Goal: Information Seeking & Learning: Learn about a topic

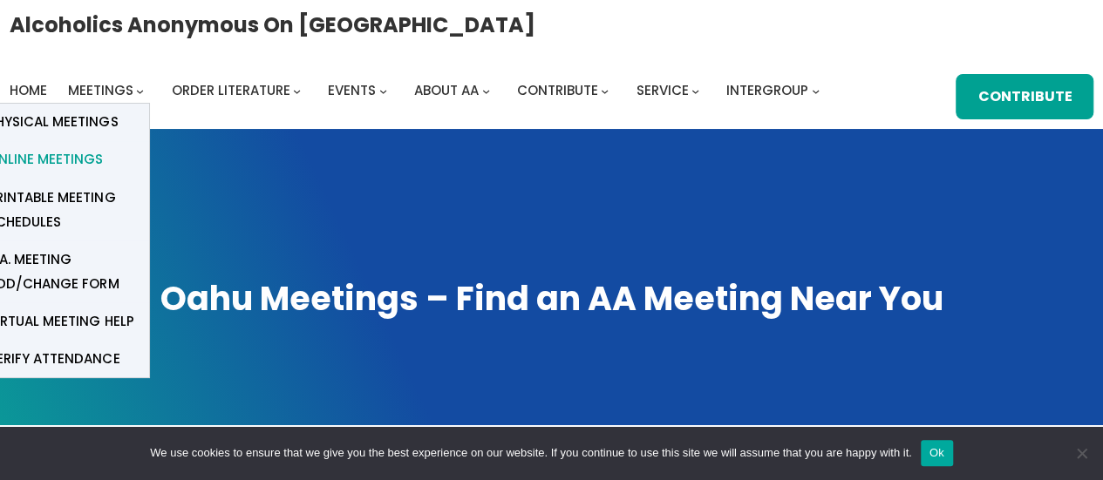
click at [86, 148] on span "Online Meetings" at bounding box center [45, 159] width 115 height 24
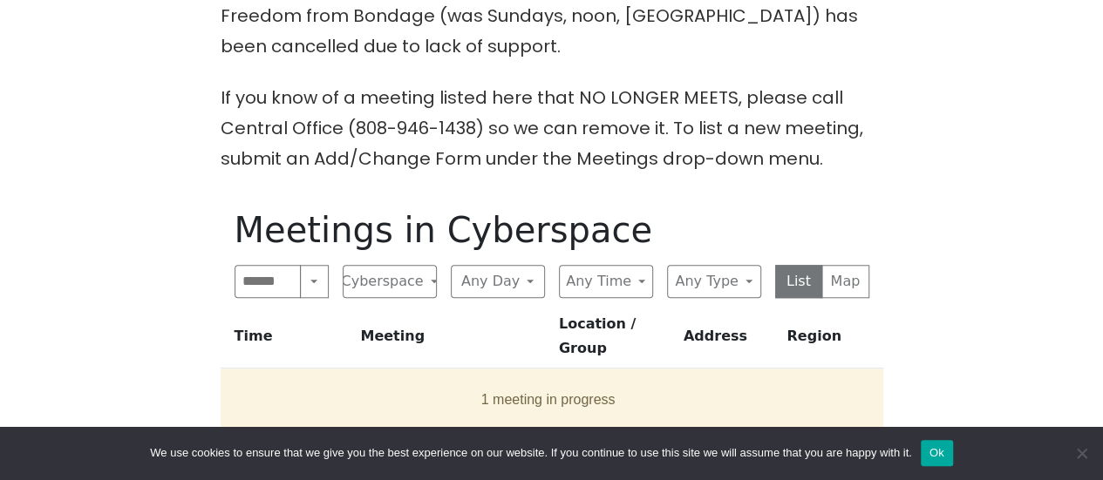
scroll to position [785, 0]
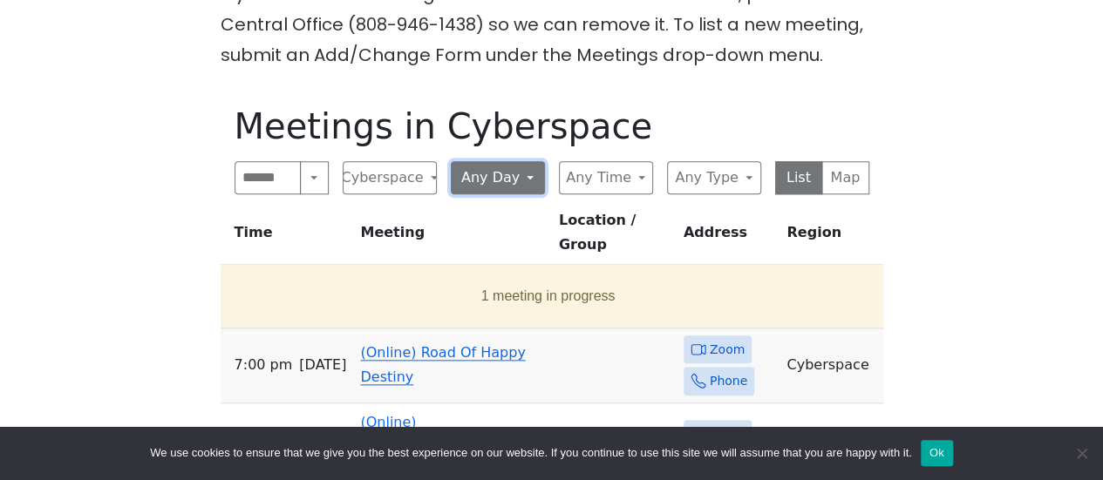
click at [463, 161] on button "Any Day" at bounding box center [498, 177] width 94 height 33
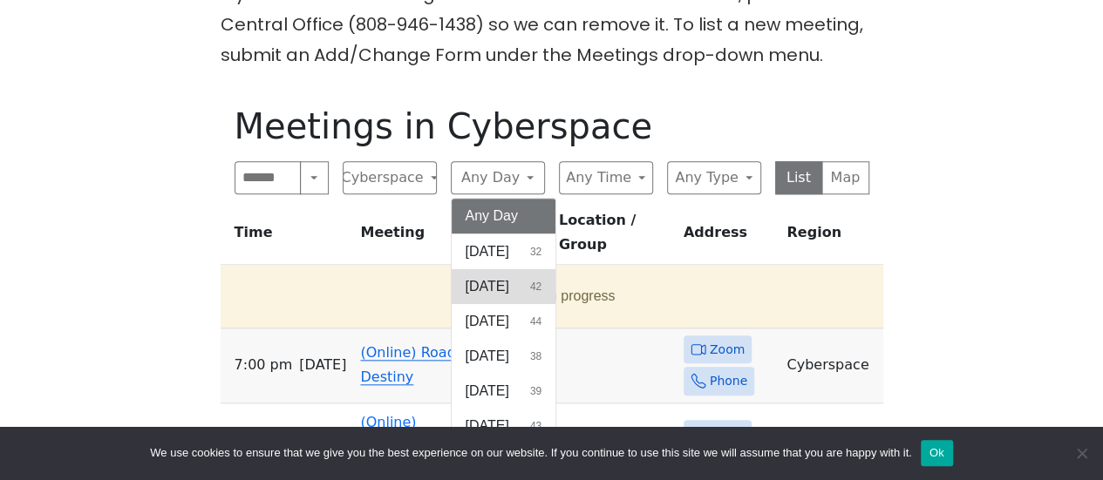
click at [484, 276] on span "[DATE]" at bounding box center [488, 286] width 44 height 21
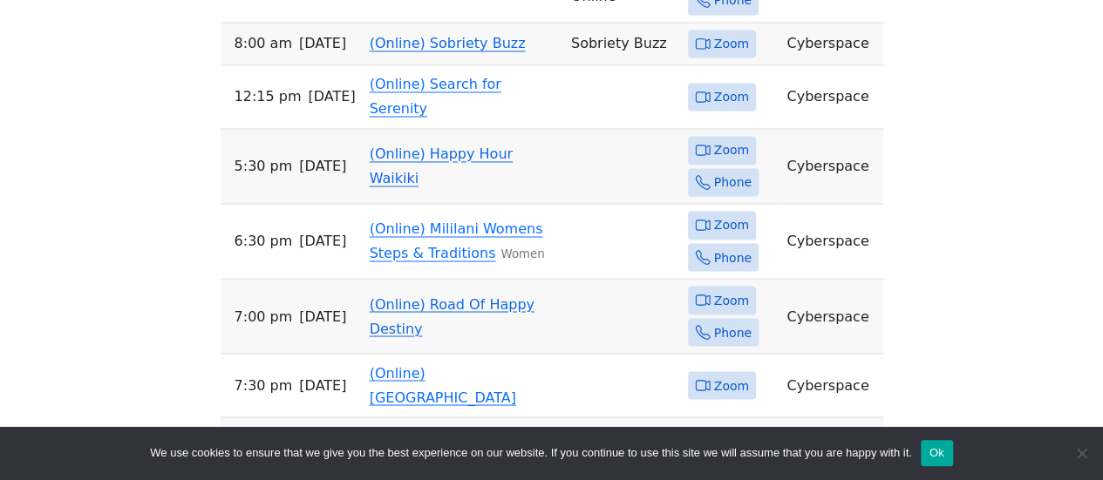
scroll to position [1308, 0]
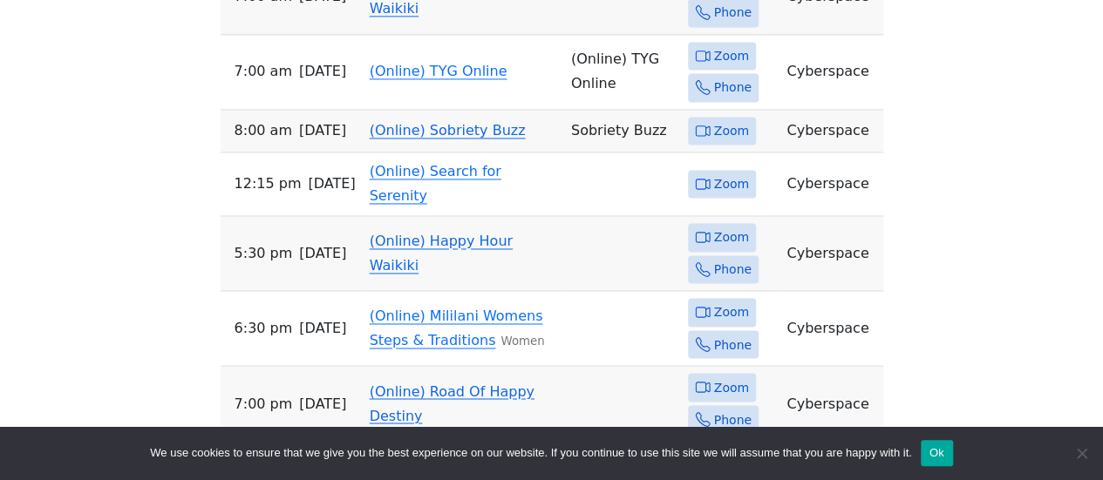
click at [389, 452] on link "(Online) [GEOGRAPHIC_DATA]" at bounding box center [443, 472] width 146 height 41
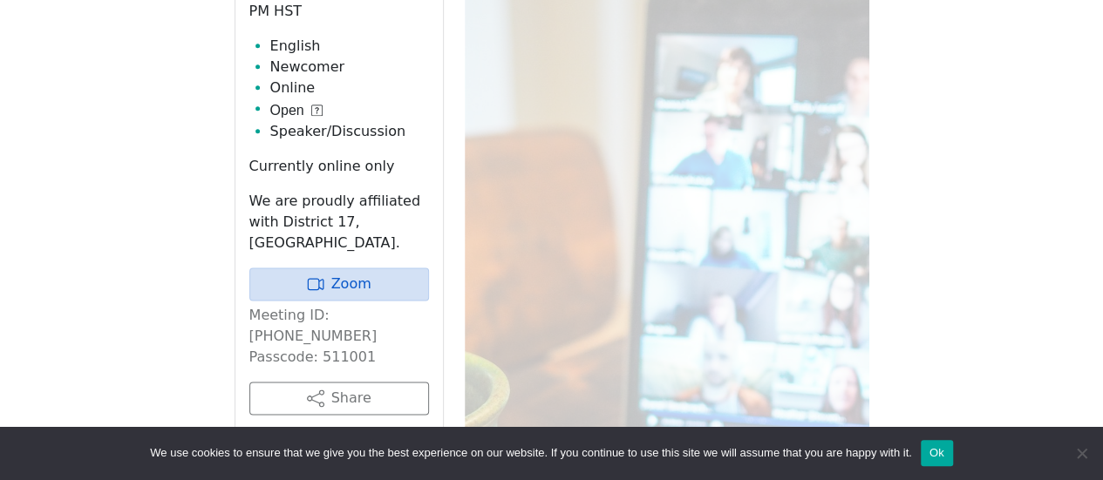
scroll to position [872, 0]
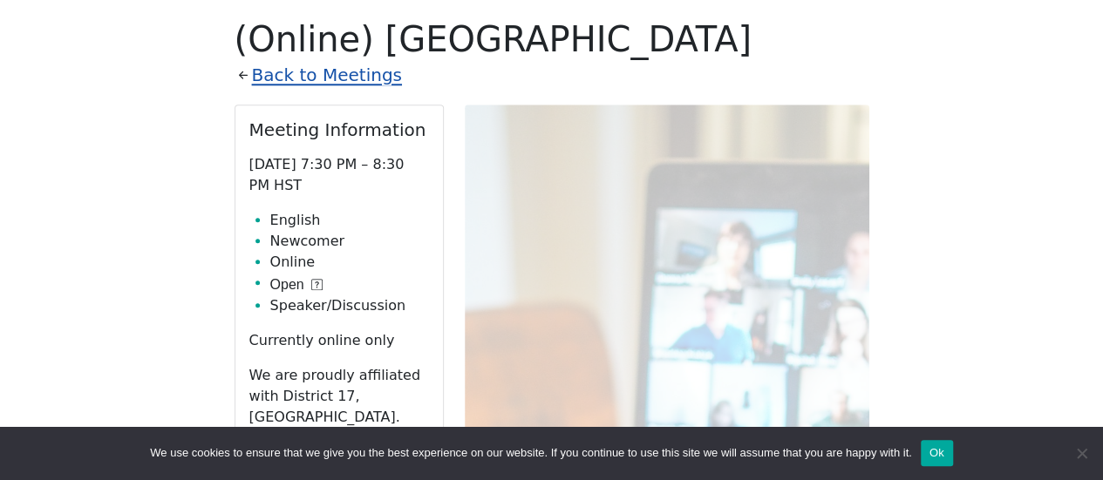
click at [348, 60] on link "Back to Meetings" at bounding box center [327, 75] width 150 height 31
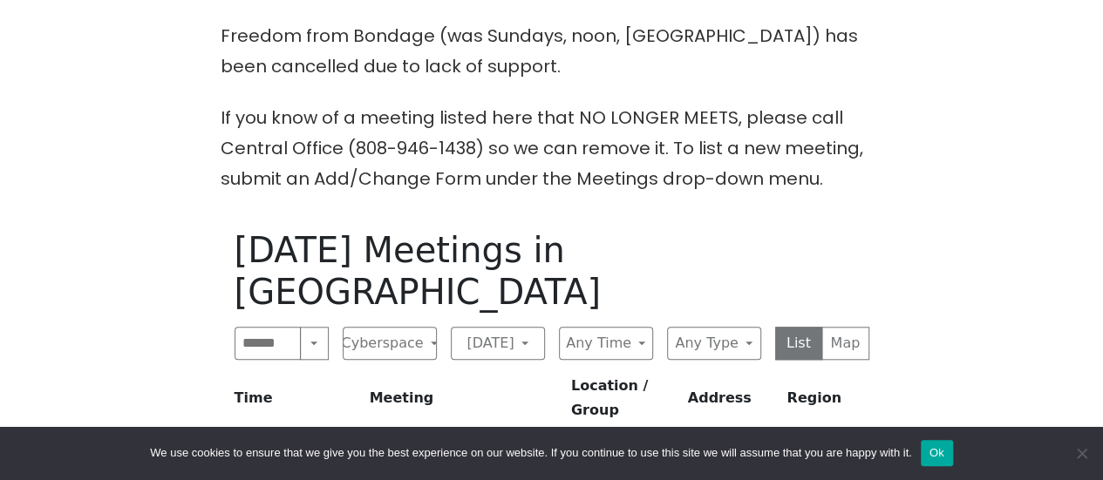
scroll to position [785, 0]
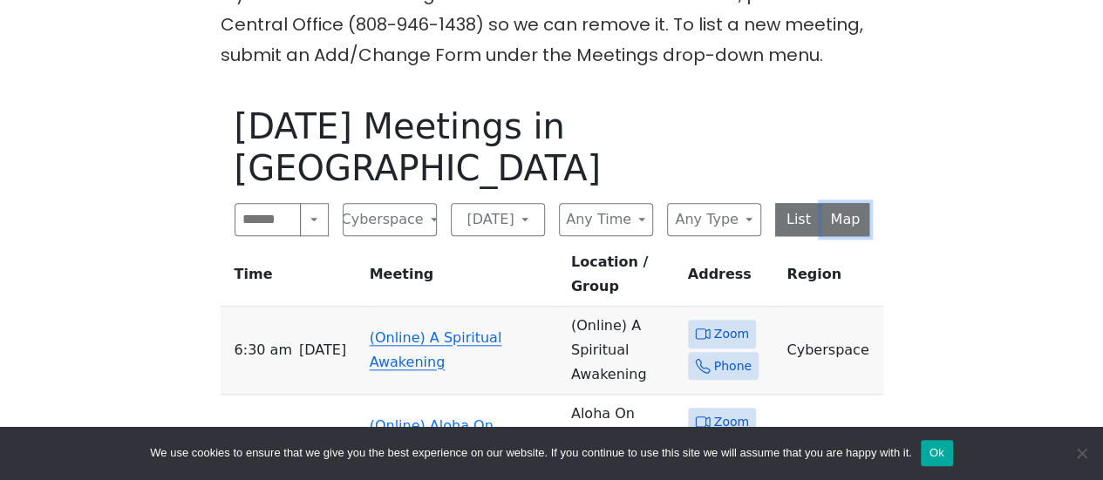
click at [855, 203] on button "Map" at bounding box center [845, 219] width 48 height 33
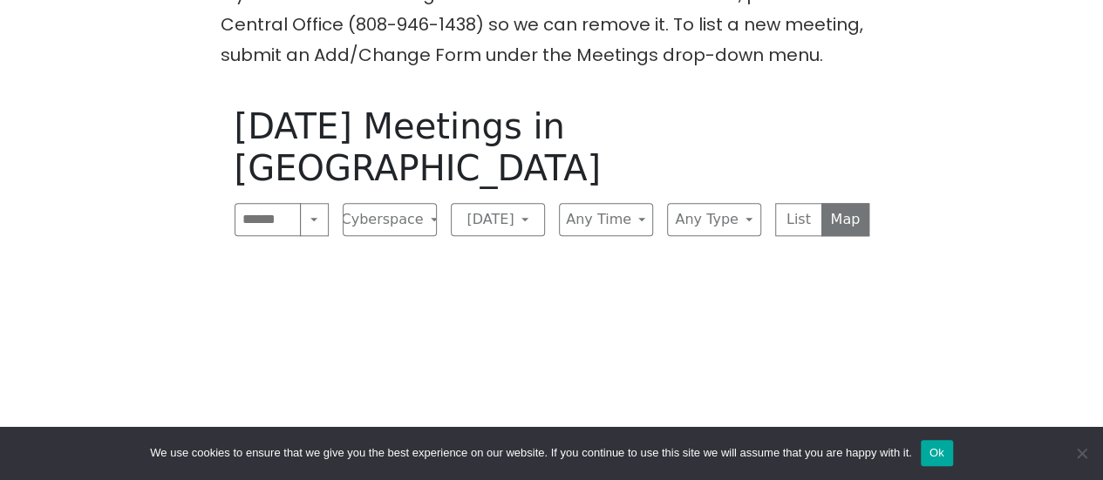
click at [925, 447] on button "Ok" at bounding box center [937, 453] width 32 height 26
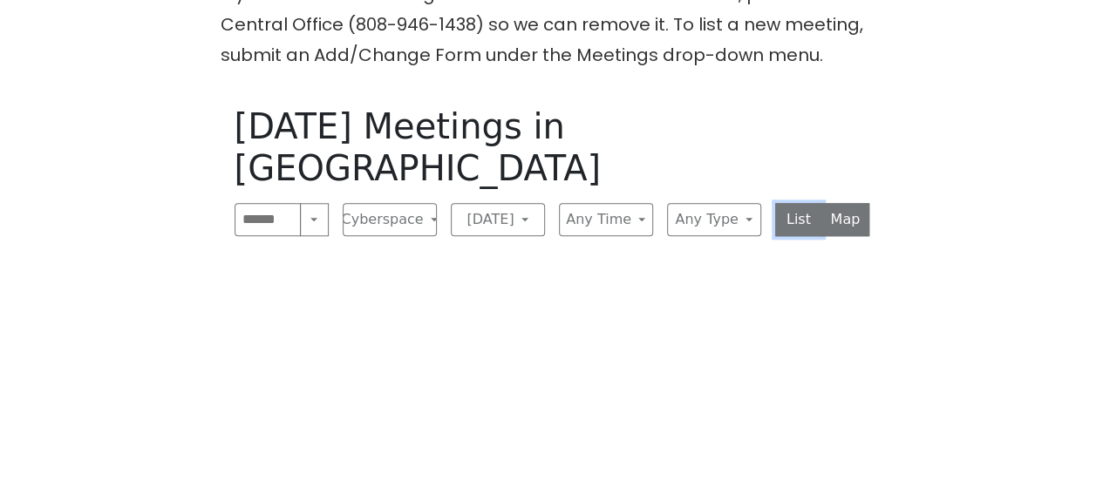
click at [802, 203] on button "List" at bounding box center [799, 219] width 48 height 33
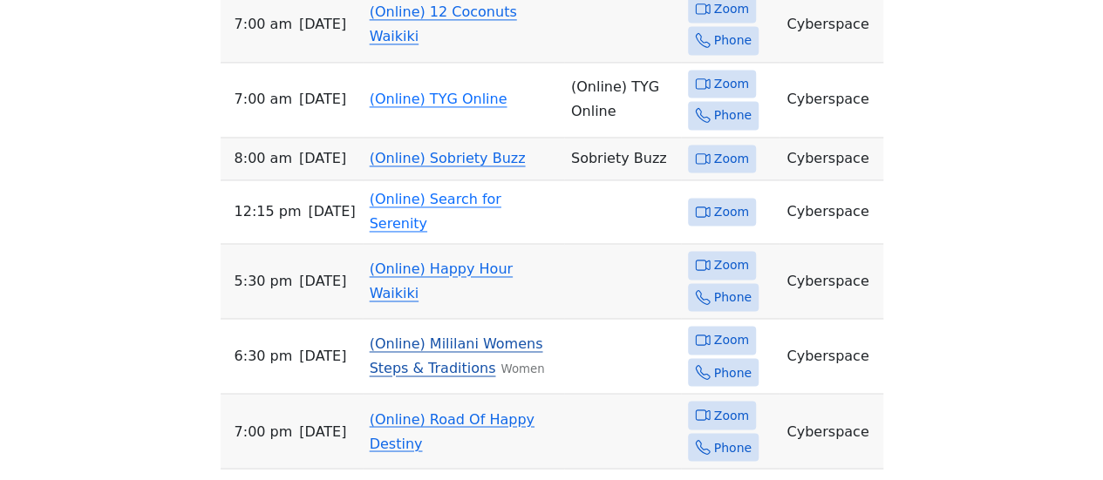
scroll to position [1395, 0]
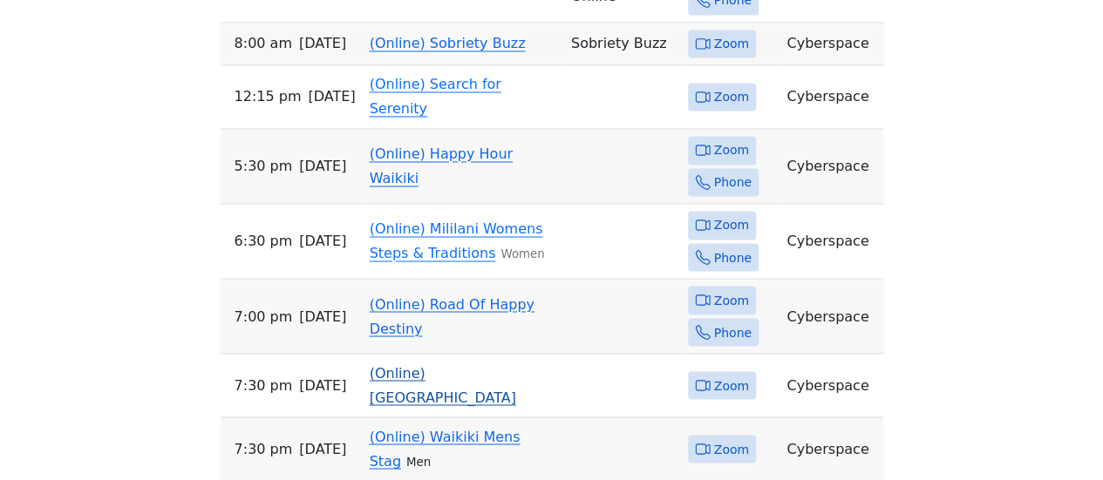
click at [456, 364] on link "(Online) [GEOGRAPHIC_DATA]" at bounding box center [443, 384] width 146 height 41
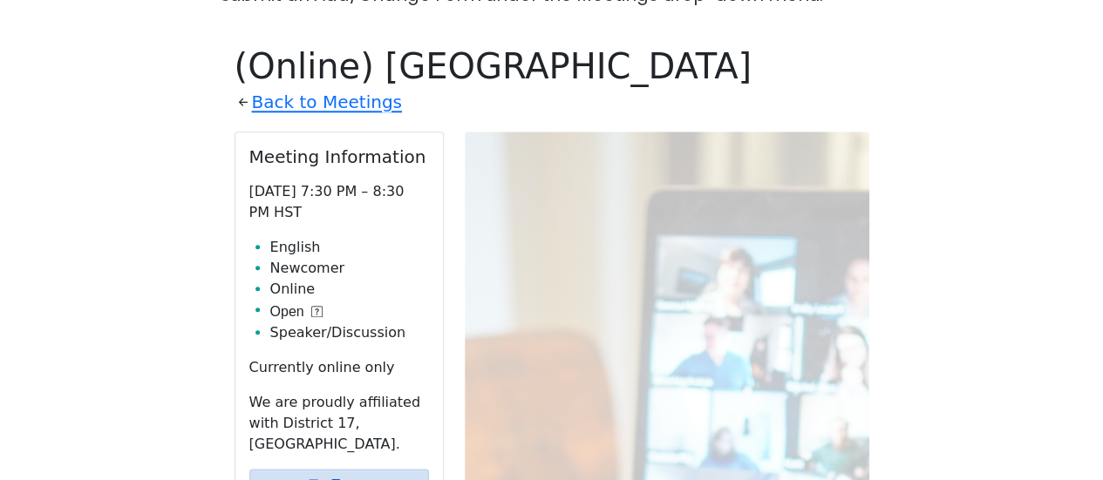
scroll to position [1019, 0]
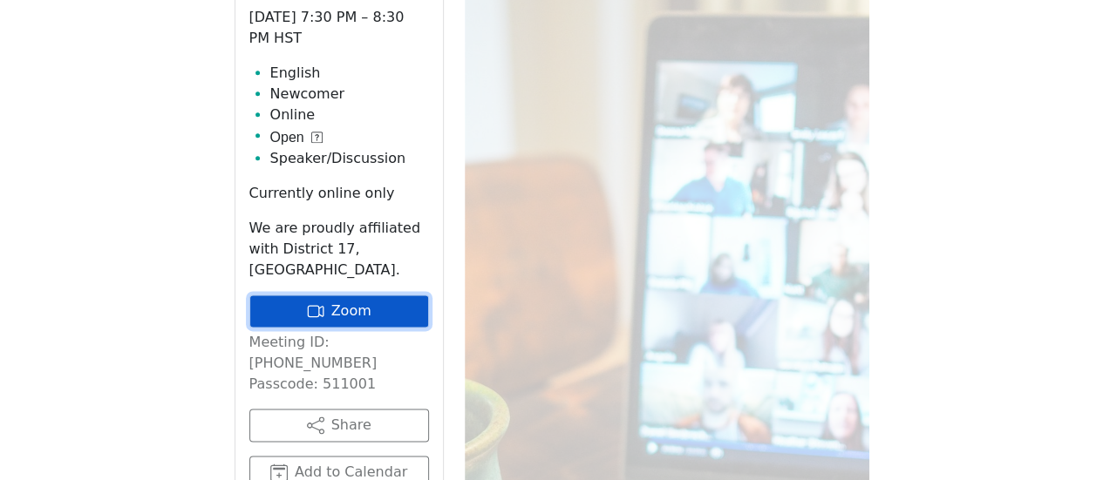
click at [339, 295] on link "Zoom" at bounding box center [339, 311] width 180 height 33
